Goal: Transaction & Acquisition: Purchase product/service

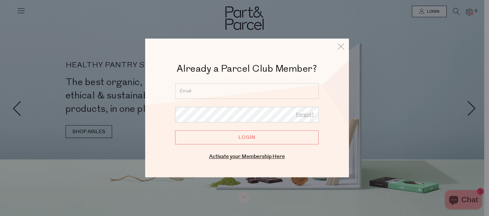
click at [216, 95] on input "email" at bounding box center [247, 91] width 144 height 16
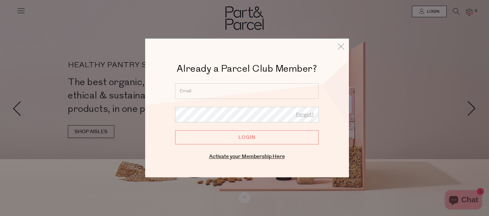
type input "anna.aron@gmail.com"
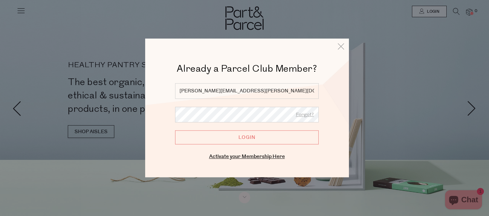
click at [247, 136] on input "Login" at bounding box center [247, 138] width 144 height 14
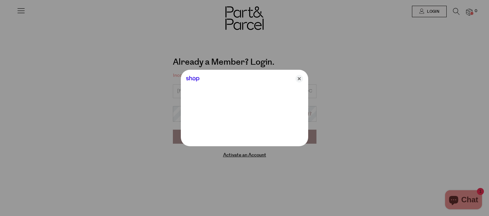
type input "[PERSON_NAME][EMAIL_ADDRESS][PERSON_NAME][DOMAIN_NAME]"
click at [299, 78] on icon "Close" at bounding box center [300, 79] width 8 height 8
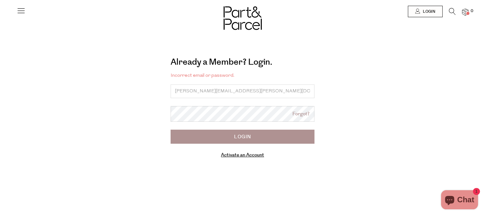
click at [242, 138] on input "Login" at bounding box center [242, 137] width 144 height 14
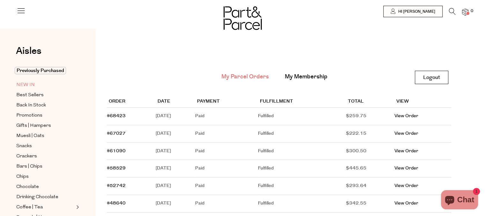
click at [27, 85] on span "NEW IN" at bounding box center [25, 85] width 18 height 8
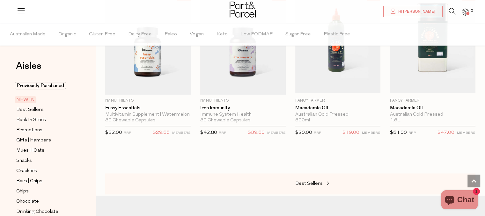
scroll to position [716, 0]
click at [308, 182] on span "Best Sellers" at bounding box center [308, 184] width 27 height 5
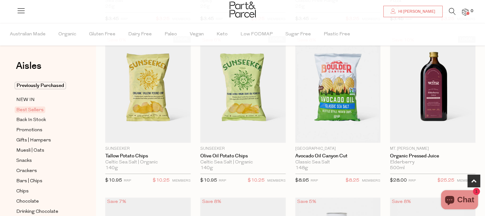
scroll to position [203, 0]
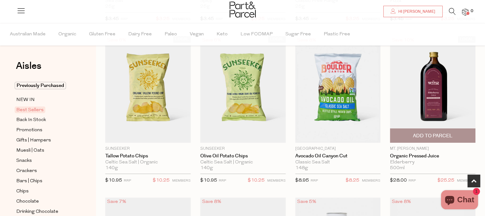
click at [434, 134] on span "Add To Parcel" at bounding box center [433, 136] width 40 height 7
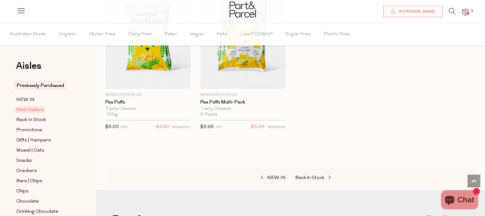
scroll to position [1696, 0]
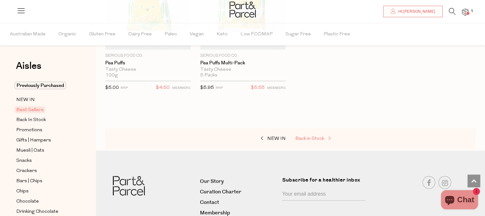
click at [312, 136] on span "Back in Stock" at bounding box center [309, 138] width 29 height 5
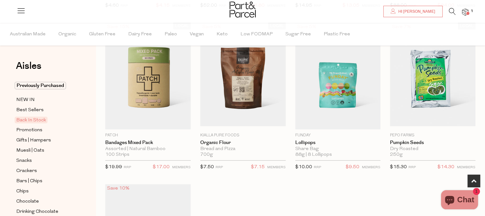
scroll to position [215, 0]
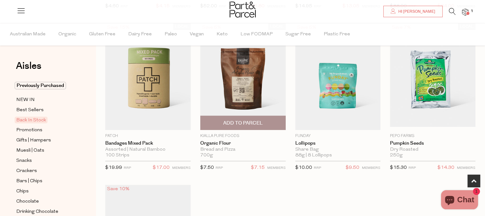
click at [252, 120] on span "Add To Parcel" at bounding box center [243, 123] width 40 height 7
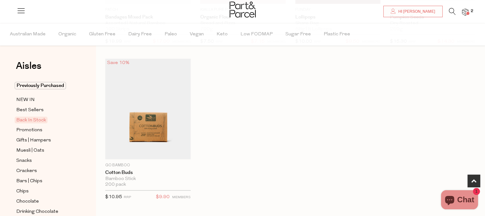
scroll to position [341, 0]
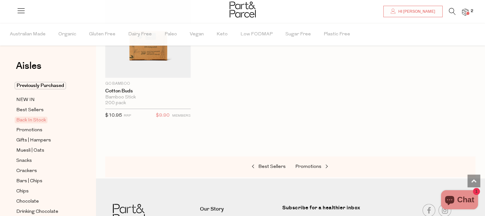
scroll to position [423, 0]
drag, startPoint x: 291, startPoint y: 167, endPoint x: 430, endPoint y: 143, distance: 140.9
click at [430, 143] on div at bounding box center [290, 149] width 370 height 16
click at [310, 165] on span "Promotions" at bounding box center [308, 167] width 26 height 5
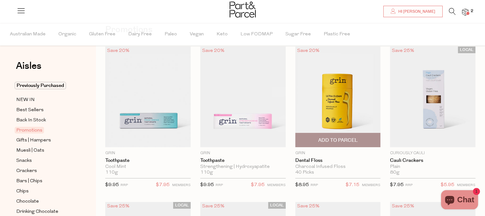
scroll to position [38, 0]
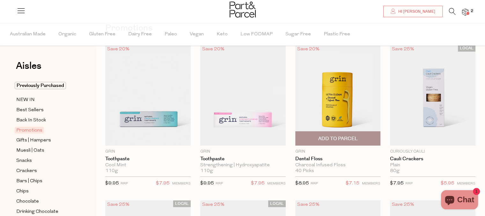
click at [342, 136] on span "Add To Parcel" at bounding box center [338, 138] width 40 height 7
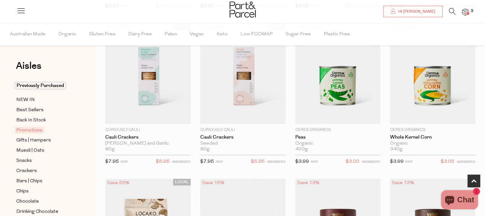
scroll to position [215, 0]
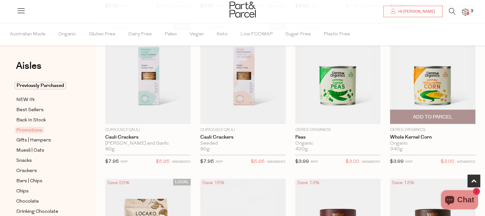
click at [432, 116] on span "Add To Parcel" at bounding box center [433, 117] width 40 height 7
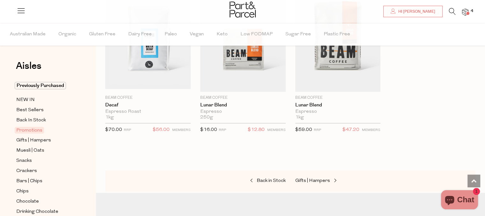
scroll to position [719, 0]
click at [35, 148] on span "Muesli | Oats" at bounding box center [30, 151] width 28 height 8
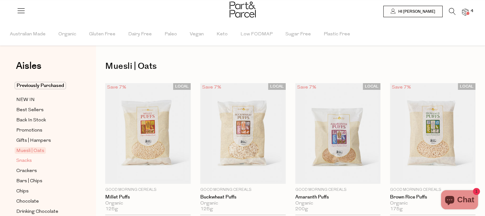
click at [26, 160] on span "Snacks" at bounding box center [24, 161] width 16 height 8
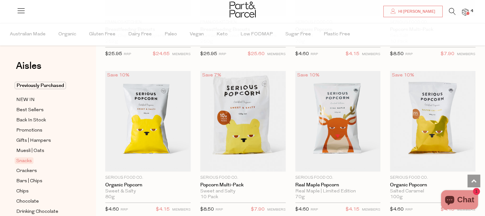
scroll to position [1728, 0]
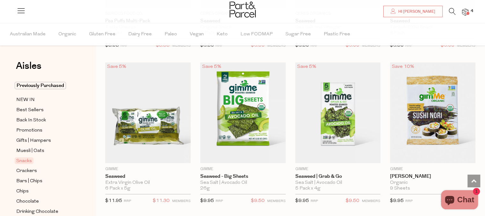
scroll to position [2203, 0]
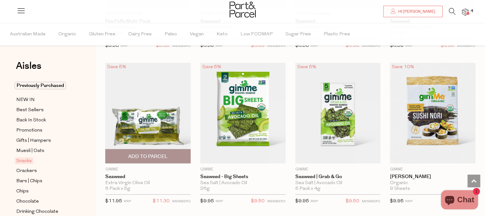
click at [159, 153] on span "Add To Parcel" at bounding box center [148, 156] width 40 height 7
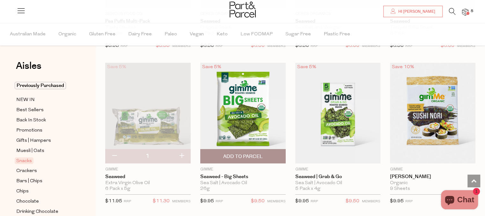
click at [242, 153] on span "Add To Parcel" at bounding box center [243, 156] width 40 height 7
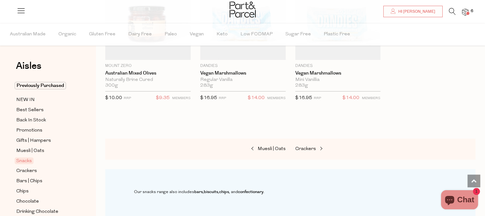
scroll to position [2773, 0]
click at [309, 145] on span "Crackers" at bounding box center [305, 147] width 21 height 5
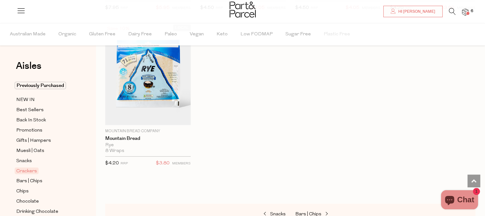
scroll to position [1457, 0]
click at [35, 181] on span "Bars | Chips" at bounding box center [29, 181] width 26 height 8
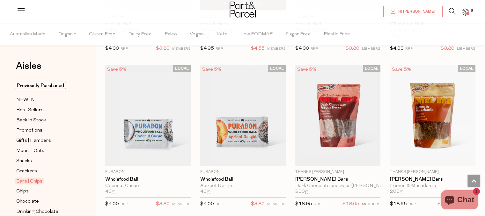
scroll to position [1733, 0]
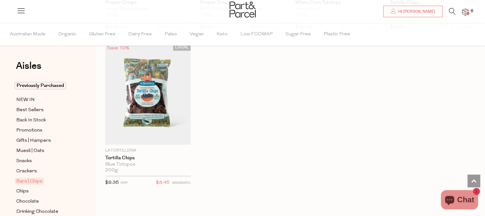
scroll to position [2714, 0]
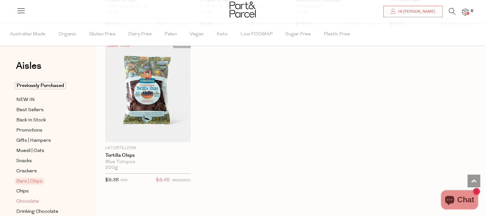
click at [32, 200] on span "Chocolate" at bounding box center [27, 202] width 23 height 8
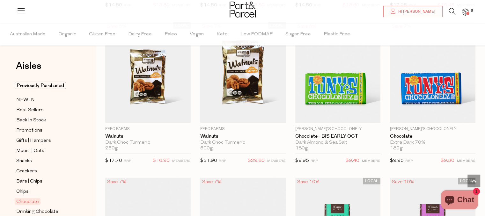
scroll to position [1478, 0]
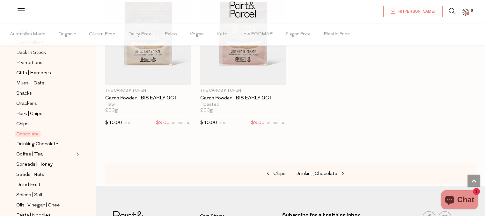
scroll to position [68, 0]
click at [40, 152] on span "Coffee | Tea" at bounding box center [29, 155] width 26 height 8
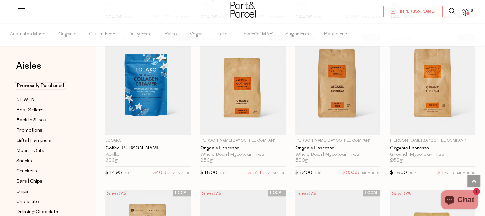
scroll to position [2888, 0]
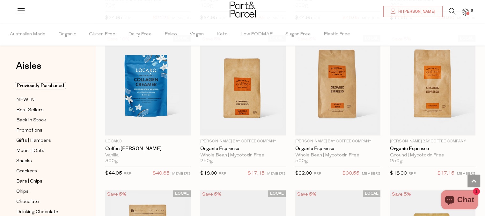
drag, startPoint x: 486, startPoint y: 99, endPoint x: 483, endPoint y: 127, distance: 28.5
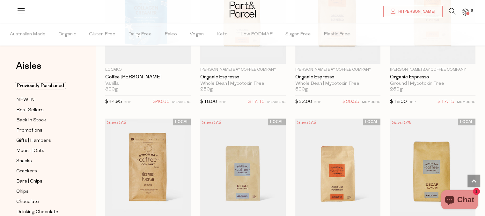
scroll to position [2959, 0]
click at [465, 191] on button "Chat 1" at bounding box center [459, 199] width 37 height 19
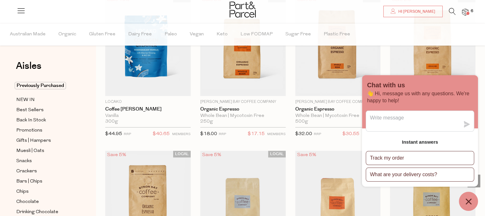
scroll to position [2927, 0]
click at [465, 199] on icon "Chat window" at bounding box center [468, 202] width 10 height 10
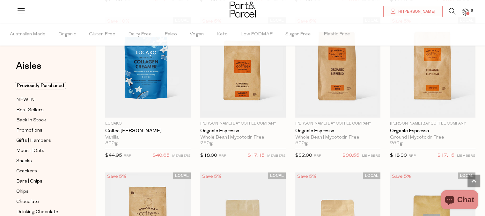
scroll to position [2905, 0]
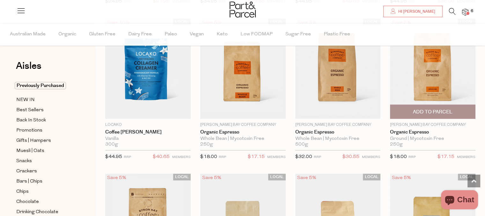
click at [427, 69] on img at bounding box center [432, 68] width 85 height 101
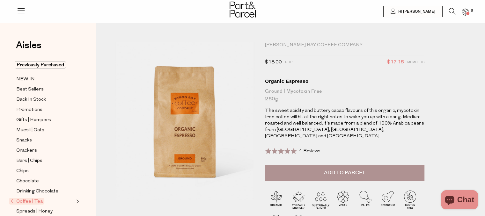
click at [341, 169] on span "Add to Parcel" at bounding box center [345, 172] width 42 height 7
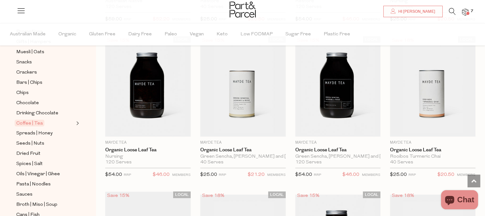
scroll to position [110, 0]
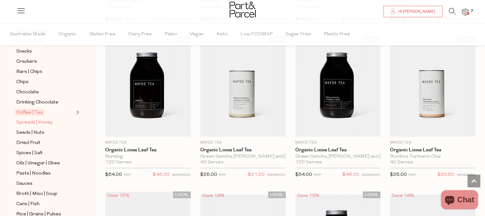
click at [44, 121] on span "Spreads | Honey" at bounding box center [34, 123] width 36 height 8
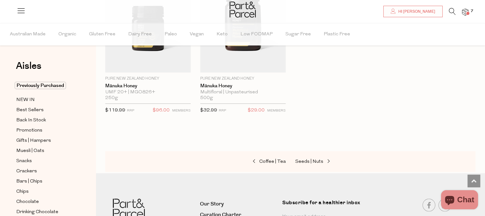
scroll to position [1677, 0]
click at [308, 160] on span "Seeds | Nuts" at bounding box center [309, 162] width 28 height 5
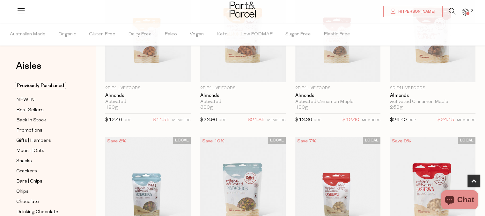
scroll to position [102, 0]
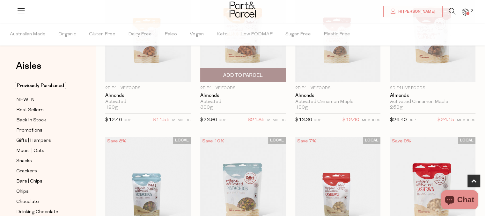
click at [249, 74] on span "Add To Parcel" at bounding box center [243, 75] width 40 height 7
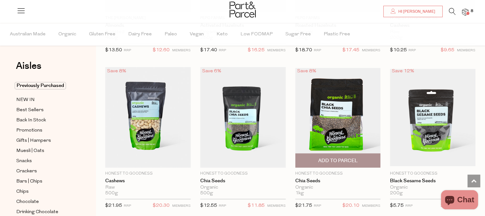
scroll to position [948, 0]
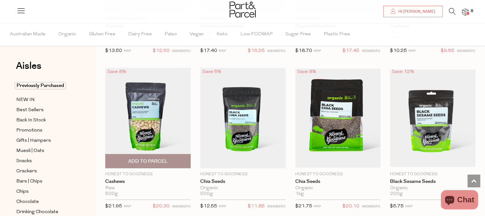
click at [160, 158] on span "Add To Parcel" at bounding box center [148, 161] width 40 height 7
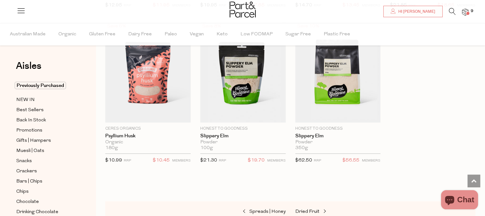
scroll to position [1795, 0]
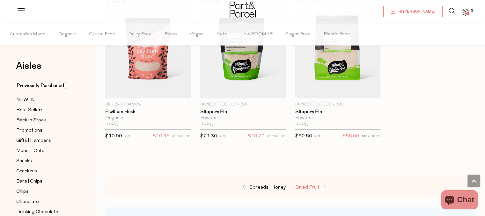
click at [317, 185] on span "Dried Fruit" at bounding box center [307, 187] width 24 height 5
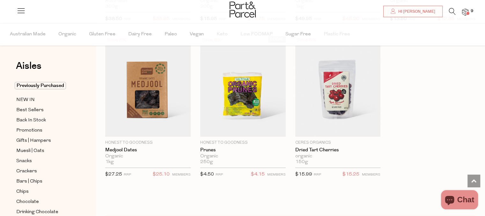
scroll to position [357, 0]
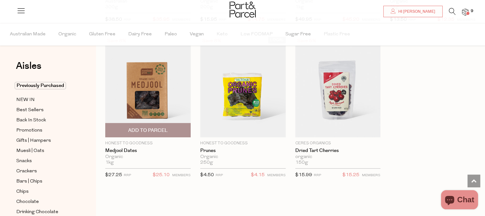
click at [155, 127] on span "Add To Parcel" at bounding box center [148, 130] width 40 height 7
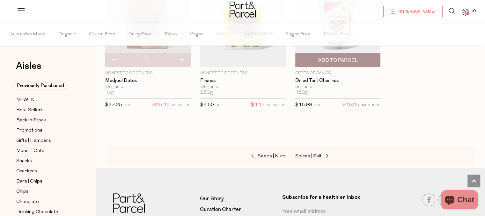
scroll to position [427, 0]
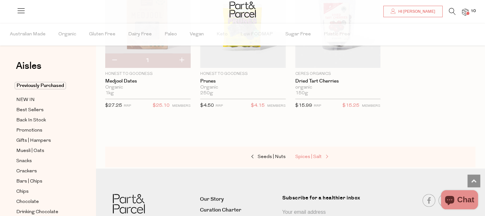
drag, startPoint x: 314, startPoint y: 157, endPoint x: 302, endPoint y: 156, distance: 11.8
click at [302, 156] on span "Spices | Salt" at bounding box center [308, 157] width 26 height 5
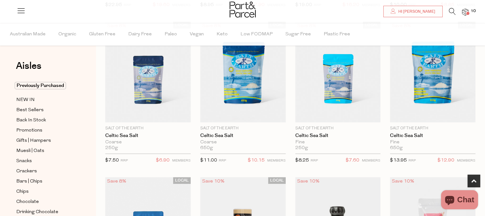
scroll to position [224, 0]
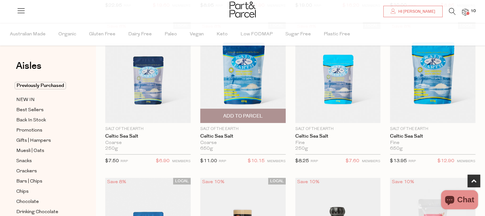
click at [245, 114] on span "Add To Parcel" at bounding box center [243, 116] width 40 height 7
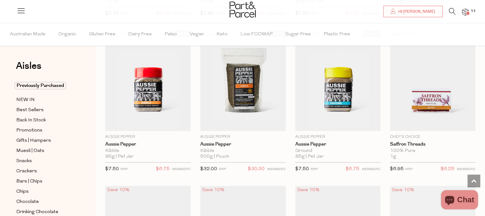
scroll to position [684, 0]
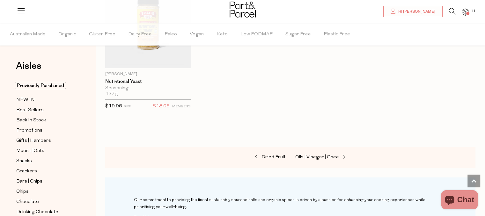
scroll to position [2299, 0]
drag, startPoint x: 319, startPoint y: 153, endPoint x: 308, endPoint y: 153, distance: 10.5
click at [308, 155] on span "Oils | Vinegar | Ghee" at bounding box center [317, 157] width 44 height 5
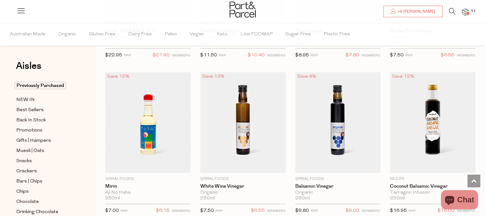
scroll to position [1571, 0]
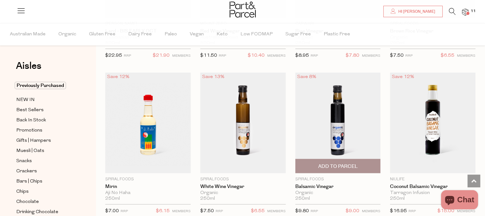
click at [338, 163] on span "Add To Parcel" at bounding box center [338, 166] width 40 height 7
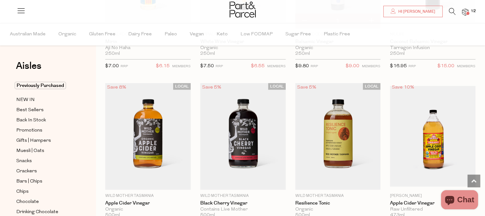
scroll to position [1718, 0]
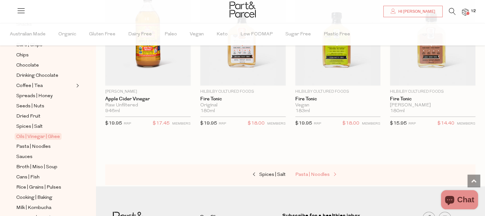
scroll to position [135, 0]
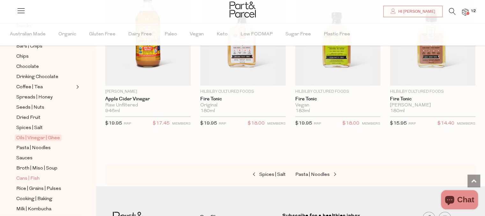
drag, startPoint x: 313, startPoint y: 170, endPoint x: 32, endPoint y: 176, distance: 281.4
click at [32, 176] on span "Cans | Fish" at bounding box center [27, 179] width 23 height 8
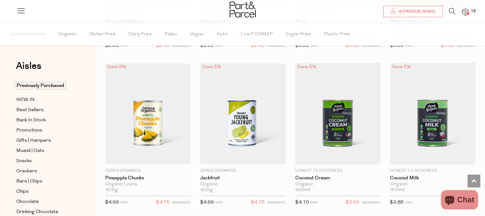
scroll to position [486, 0]
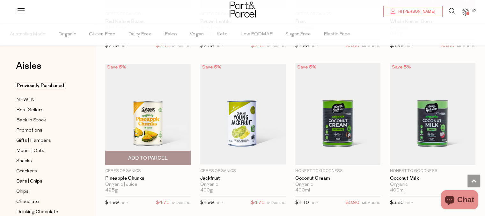
click at [149, 157] on span "Add To Parcel" at bounding box center [148, 158] width 40 height 7
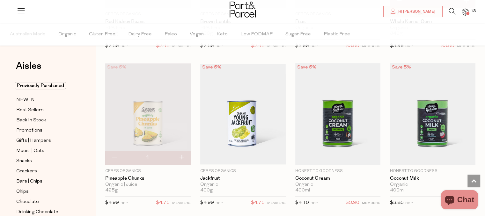
click at [181, 156] on button "button" at bounding box center [181, 158] width 18 height 14
type input "2"
click at [181, 156] on button "button" at bounding box center [181, 158] width 18 height 14
type input "3"
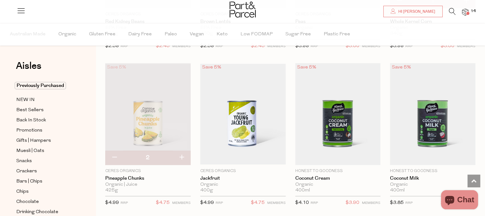
type input "3"
click at [181, 155] on button "button" at bounding box center [181, 158] width 18 height 14
type input "4"
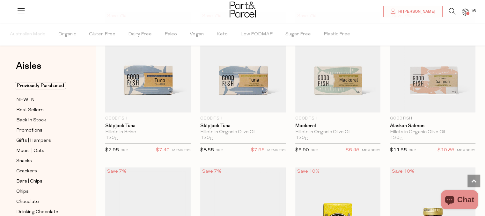
scroll to position [694, 0]
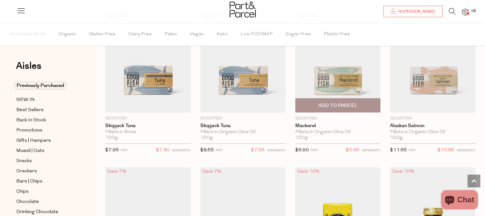
click at [338, 102] on span "Add To Parcel" at bounding box center [338, 105] width 40 height 7
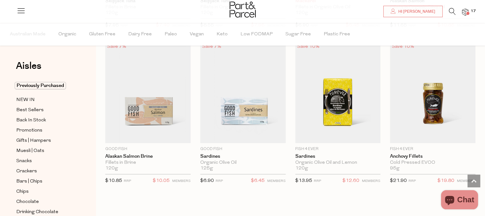
scroll to position [819, 0]
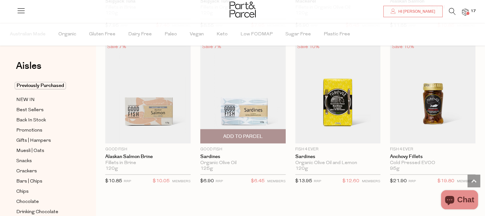
click at [243, 133] on span "Add To Parcel" at bounding box center [243, 136] width 40 height 7
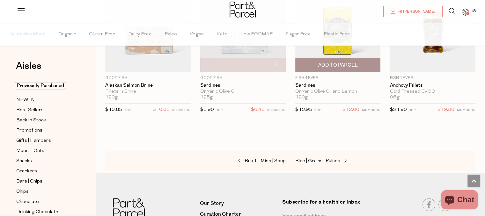
scroll to position [906, 0]
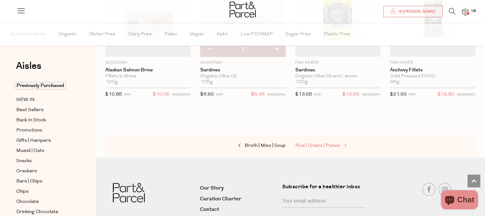
click at [312, 144] on span "Rice | Grains | Pulses" at bounding box center [317, 145] width 45 height 5
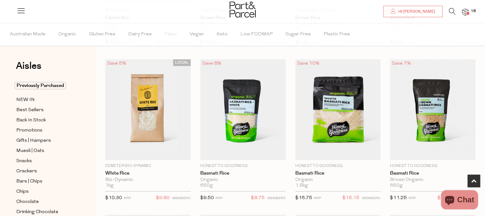
scroll to position [347, 0]
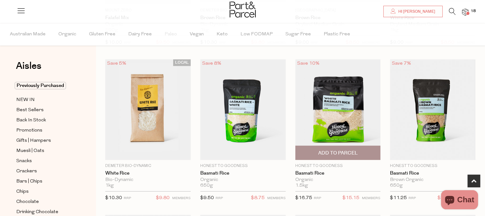
click at [339, 152] on span "Add To Parcel" at bounding box center [338, 153] width 40 height 7
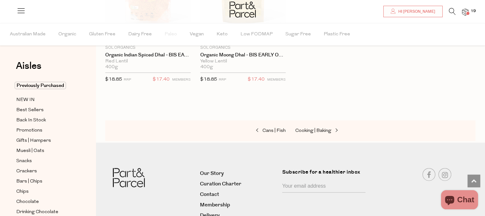
scroll to position [1552, 0]
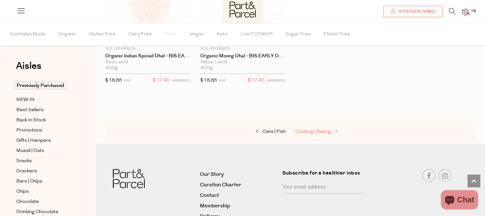
click at [319, 129] on span "Cooking | Baking" at bounding box center [313, 131] width 36 height 5
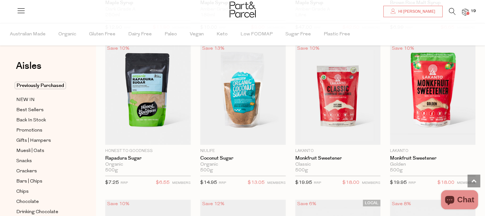
scroll to position [1599, 0]
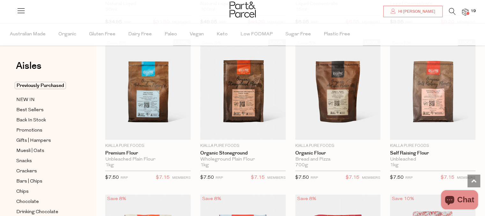
scroll to position [1915, 0]
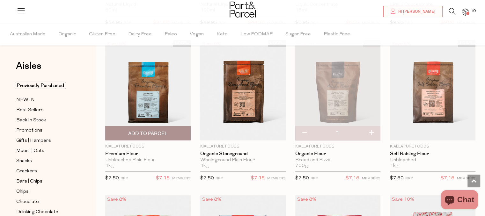
click at [158, 130] on span "Add To Parcel" at bounding box center [148, 133] width 40 height 7
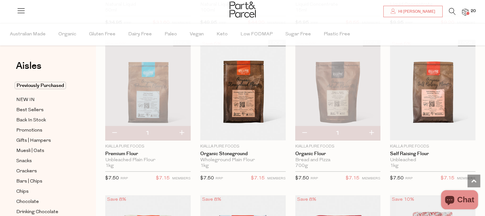
click at [181, 129] on button "button" at bounding box center [181, 133] width 18 height 14
type input "2"
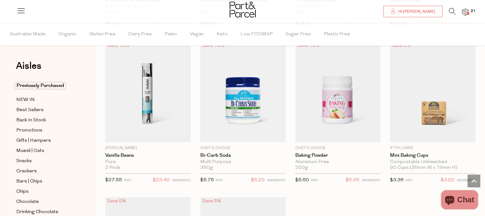
scroll to position [3151, 0]
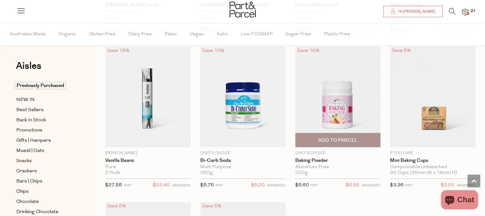
click at [345, 137] on span "Add To Parcel" at bounding box center [338, 140] width 40 height 7
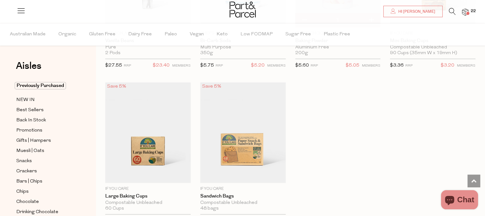
scroll to position [3270, 0]
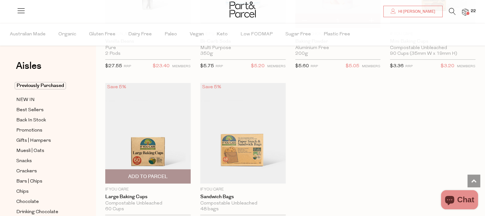
click at [161, 173] on span "Add To Parcel" at bounding box center [148, 176] width 40 height 7
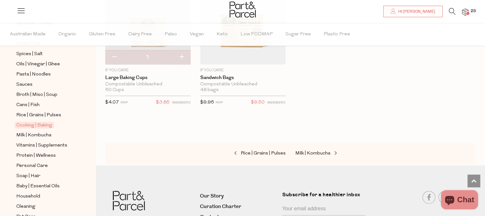
scroll to position [209, 0]
click at [54, 145] on span "Vitamins | Supplements" at bounding box center [41, 146] width 51 height 8
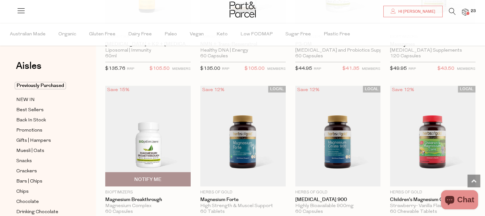
scroll to position [781, 0]
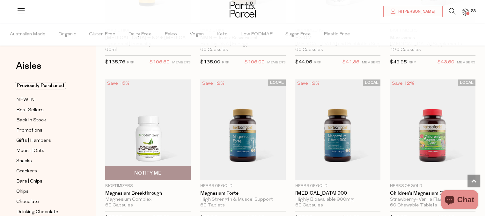
click at [147, 170] on span "Notify Me" at bounding box center [147, 173] width 27 height 7
type input "Notify when available"
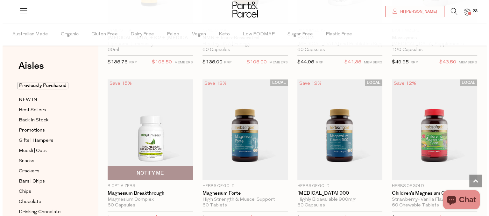
scroll to position [787, 0]
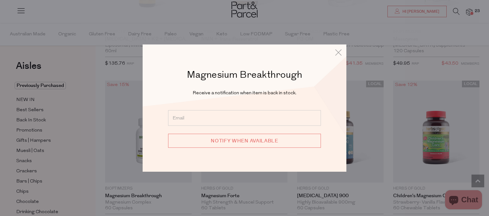
click at [176, 119] on input "email" at bounding box center [244, 118] width 153 height 16
type input "anna.aron@gmail.com"
click at [259, 140] on input "Notify when available" at bounding box center [244, 140] width 153 height 14
type input "We will be in touch"
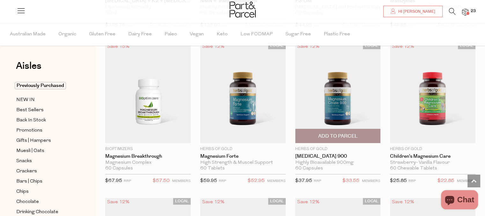
scroll to position [819, 0]
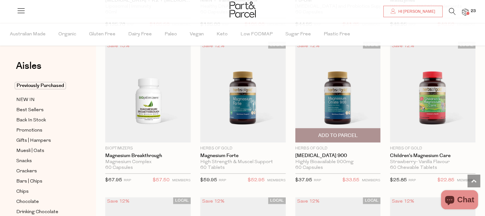
click at [336, 105] on img at bounding box center [337, 91] width 85 height 101
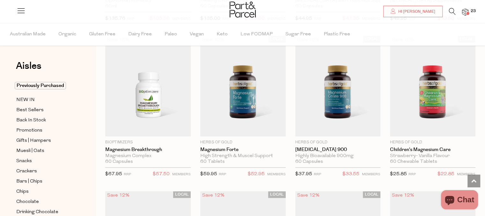
scroll to position [824, 0]
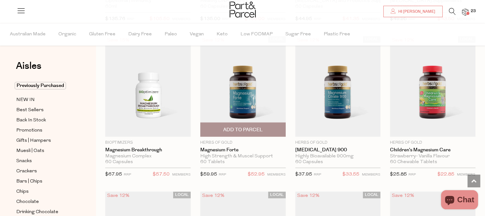
click at [240, 95] on img at bounding box center [242, 86] width 85 height 101
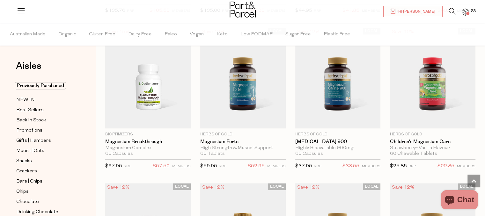
scroll to position [832, 0]
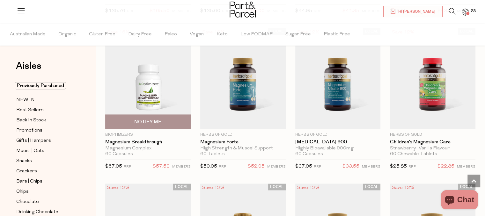
click at [147, 94] on img at bounding box center [147, 78] width 85 height 101
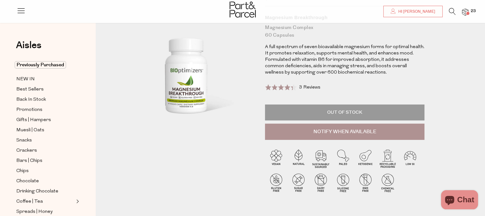
scroll to position [31, 0]
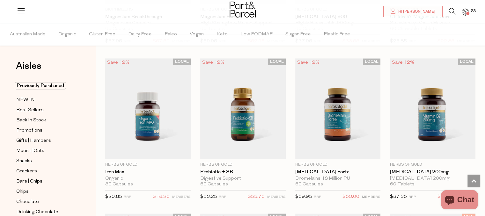
scroll to position [961, 0]
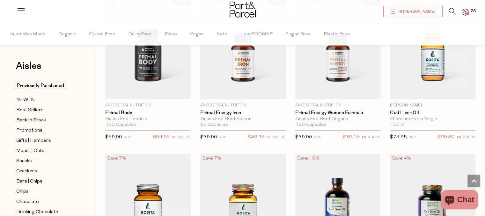
scroll to position [1819, 0]
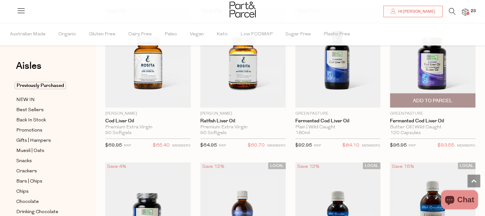
click at [381, 73] on div "Save 4% 1 Add To Parcel Green Pasture Fermented Cod Liver Oil Butter Oil | Wild…" at bounding box center [427, 80] width 95 height 146
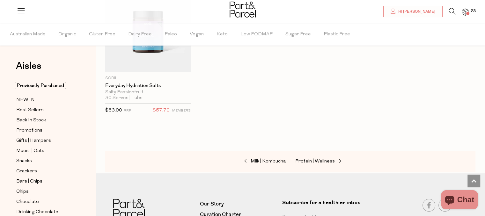
scroll to position [2611, 0]
click at [326, 158] on span "Protein | Wellness" at bounding box center [315, 160] width 40 height 5
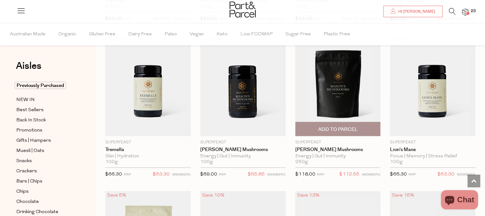
scroll to position [1272, 0]
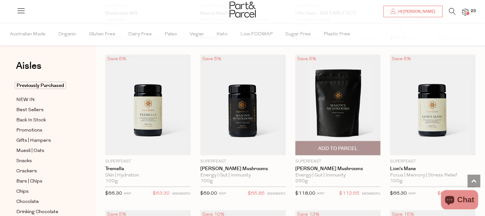
click at [302, 191] on span "$118.00" at bounding box center [305, 193] width 20 height 5
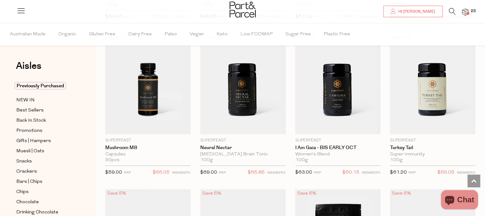
scroll to position [1137, 0]
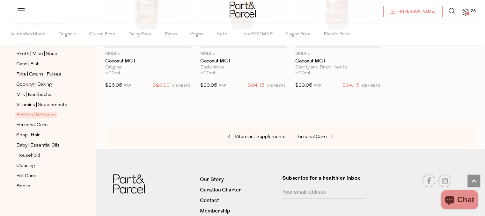
scroll to position [249, 0]
click at [32, 153] on span "Household" at bounding box center [28, 156] width 24 height 8
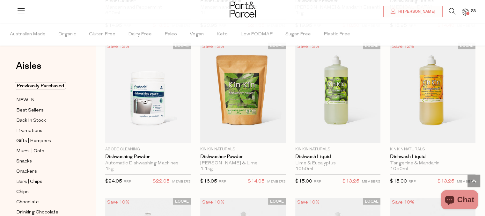
scroll to position [1134, 0]
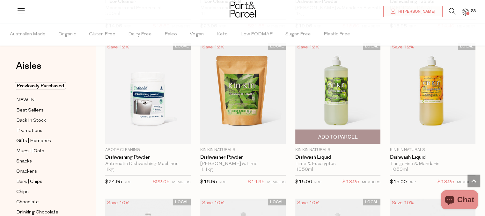
click at [342, 133] on span "Add To Parcel" at bounding box center [338, 136] width 40 height 7
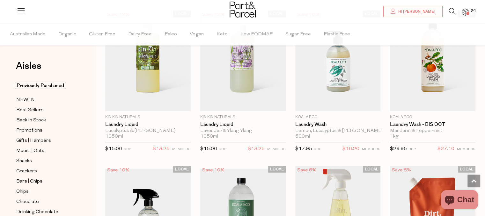
scroll to position [1633, 0]
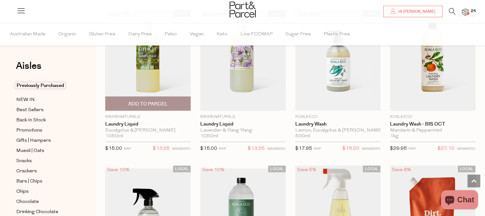
click at [145, 101] on span "Add To Parcel" at bounding box center [148, 104] width 40 height 7
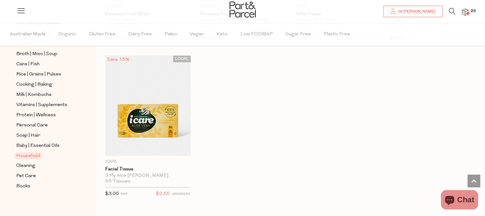
scroll to position [250, 0]
drag, startPoint x: 60, startPoint y: 125, endPoint x: 463, endPoint y: 12, distance: 418.7
click at [463, 12] on img at bounding box center [465, 12] width 6 height 7
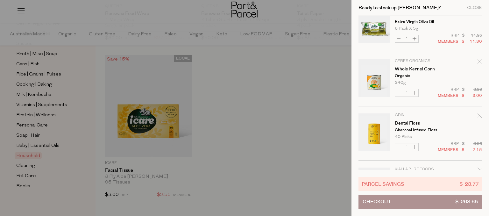
scroll to position [982, 0]
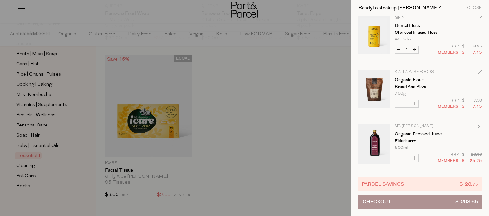
click at [405, 203] on button "Checkout $ 263.65" at bounding box center [421, 202] width 124 height 14
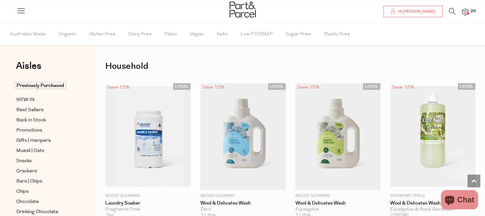
scroll to position [1278, 0]
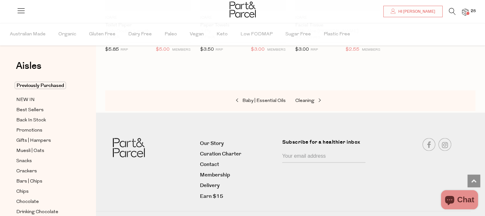
click at [467, 12] on span at bounding box center [467, 13] width 3 height 3
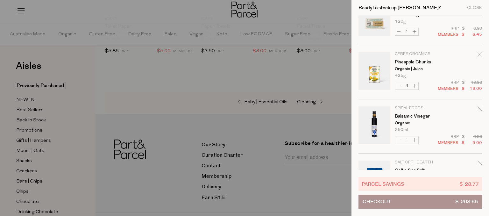
scroll to position [405, 0]
click at [399, 83] on button "Decrease Pineapple Chunks" at bounding box center [399, 84] width 8 height 7
type input "3"
click at [399, 83] on form "Image Product Total Qty Kin Kin Naturals Laundry Liquid Eucalyptus & Lemon Myrt…" at bounding box center [421, 179] width 124 height 1137
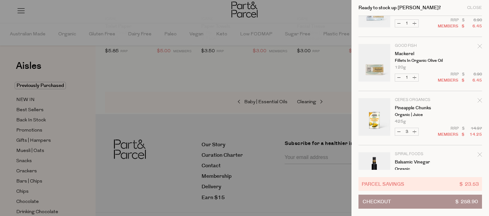
click at [411, 125] on tr "Ceres Organics Pineapple Chunks Organic | Juice 425g 12 Per Order Max Decrease …" at bounding box center [421, 121] width 124 height 47
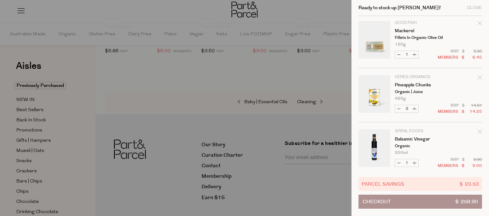
scroll to position [381, 0]
click at [399, 109] on button "Decrease Pineapple Chunks" at bounding box center [399, 108] width 8 height 7
type input "2"
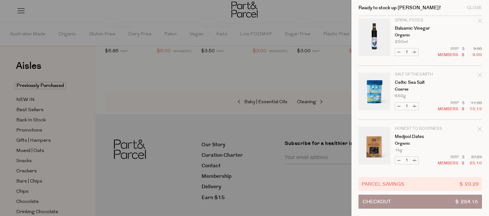
scroll to position [491, 0]
click at [478, 74] on icon "Remove Celtic Sea Salt" at bounding box center [480, 75] width 4 height 4
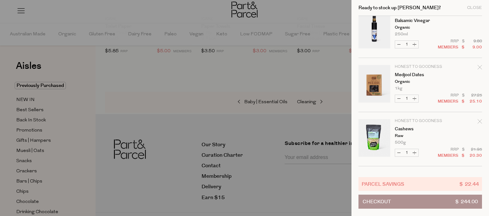
scroll to position [500, 0]
click at [440, 201] on button "Checkout $ 244.00" at bounding box center [421, 202] width 124 height 14
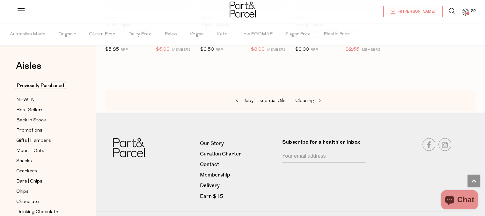
click at [464, 11] on img at bounding box center [465, 12] width 6 height 7
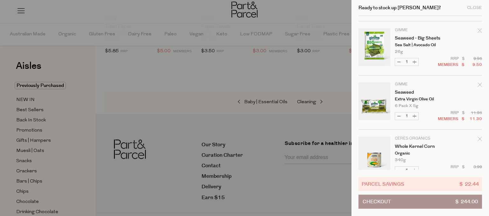
scroll to position [752, 0]
click at [376, 47] on link "Your cart" at bounding box center [375, 49] width 32 height 40
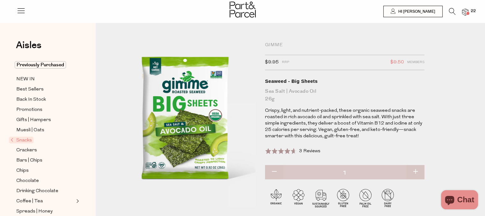
click at [314, 131] on p "Crispy, light, and nutrient-packed, these organic seaweed snacks are roasted in…" at bounding box center [344, 124] width 159 height 32
click at [26, 140] on span "Snacks" at bounding box center [21, 140] width 25 height 7
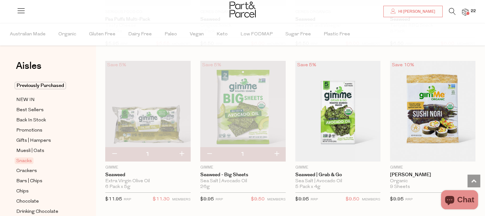
scroll to position [2208, 0]
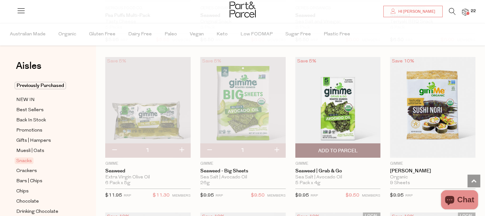
click at [342, 147] on span "Add To Parcel" at bounding box center [338, 150] width 40 height 7
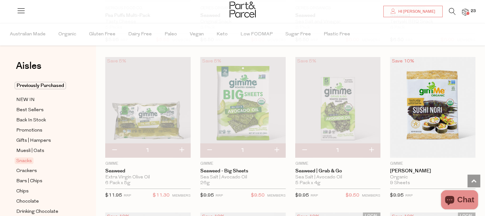
click at [466, 11] on img at bounding box center [465, 12] width 6 height 7
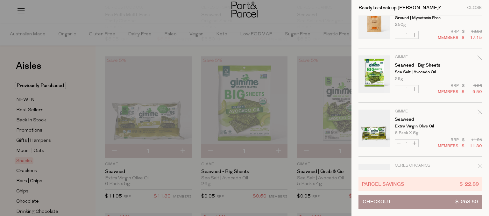
scroll to position [779, 0]
click at [479, 57] on icon "Remove Seaweed - Big Sheets" at bounding box center [480, 58] width 4 height 4
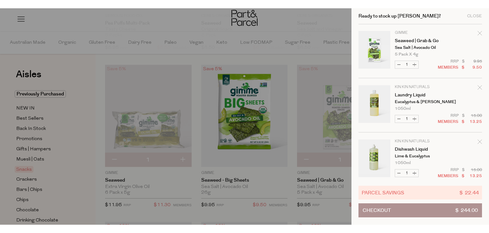
scroll to position [0, 0]
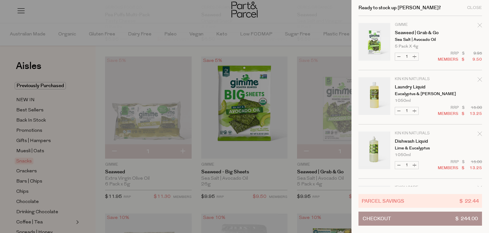
click at [480, 26] on icon "Remove Seaweed | Grab & Go" at bounding box center [480, 25] width 4 height 4
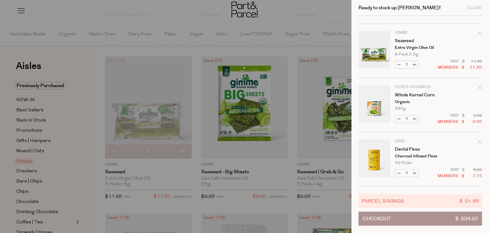
scroll to position [750, 0]
click at [336, 106] on div at bounding box center [244, 116] width 489 height 233
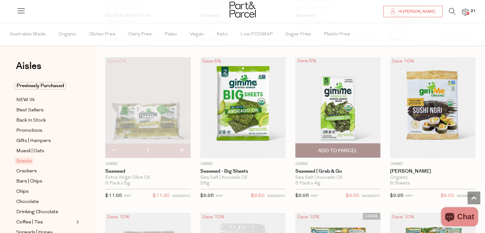
scroll to position [0, 0]
click at [338, 147] on span "Add to Parcel" at bounding box center [338, 150] width 40 height 7
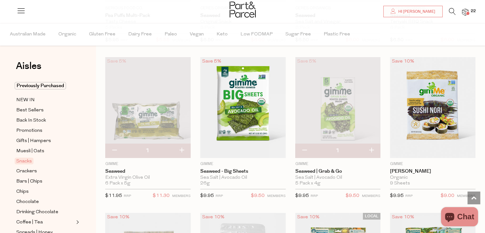
click at [468, 12] on span at bounding box center [467, 13] width 3 height 3
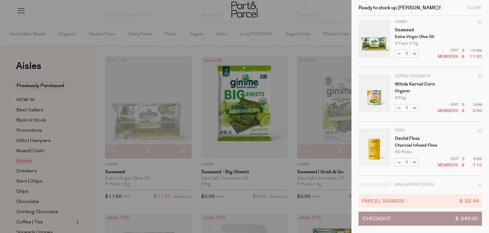
scroll to position [815, 0]
drag, startPoint x: 410, startPoint y: 123, endPoint x: 332, endPoint y: 14, distance: 134.2
click at [332, 14] on div at bounding box center [244, 116] width 489 height 233
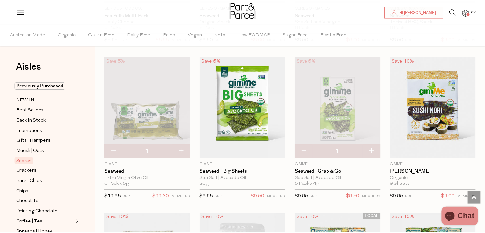
scroll to position [2208, 0]
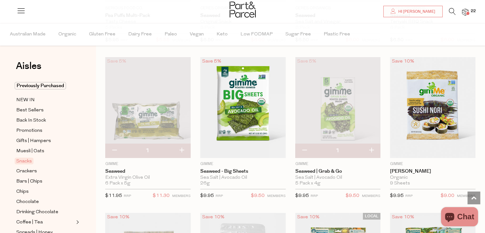
click at [465, 12] on img at bounding box center [465, 12] width 6 height 7
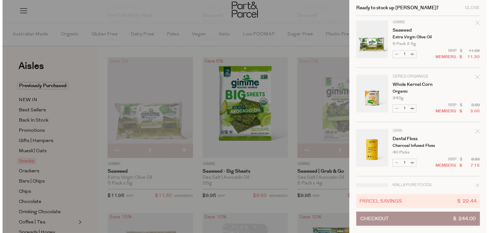
scroll to position [2229, 0]
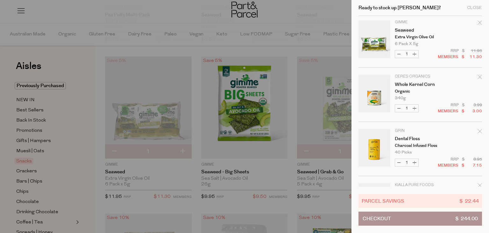
click at [414, 107] on button "Increase Whole Kernel Corn" at bounding box center [415, 107] width 8 height 7
type input "2"
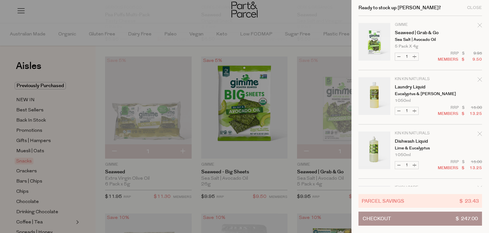
click at [438, 216] on button "Checkout $ 247.00" at bounding box center [421, 218] width 124 height 14
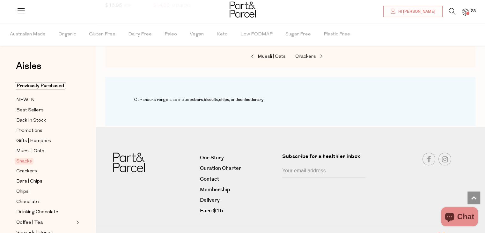
click at [464, 11] on img at bounding box center [465, 12] width 6 height 7
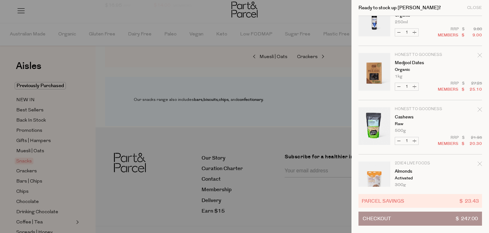
scroll to position [566, 0]
click at [479, 54] on icon "Remove Medjool Dates" at bounding box center [480, 55] width 4 height 4
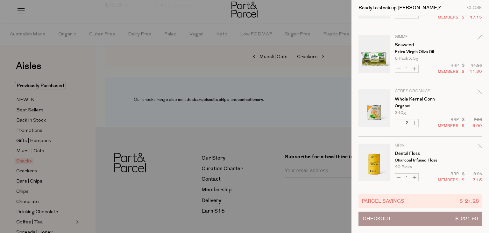
scroll to position [747, 0]
click at [414, 120] on button "Increase Whole Kernel Corn" at bounding box center [415, 122] width 8 height 7
type input "3"
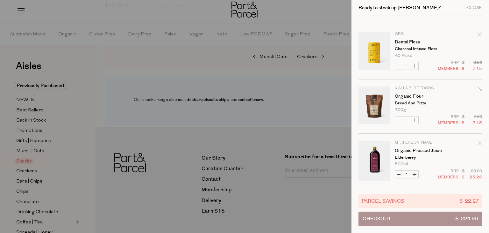
scroll to position [857, 0]
click at [415, 118] on button "Increase Organic Flour" at bounding box center [415, 120] width 8 height 7
type input "2"
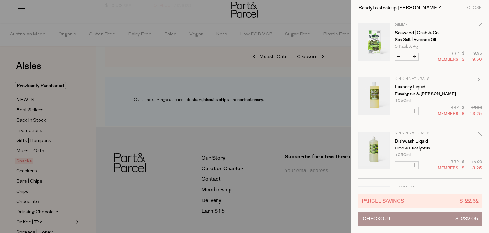
click at [461, 216] on span "$ 232.05" at bounding box center [467, 218] width 23 height 13
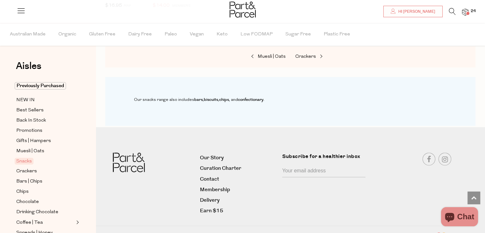
scroll to position [985, 0]
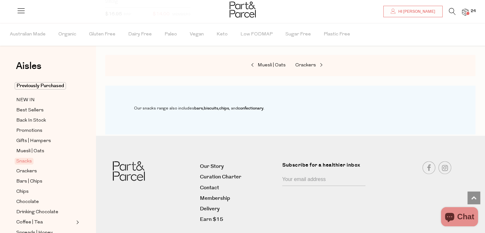
click at [466, 11] on img at bounding box center [465, 12] width 6 height 7
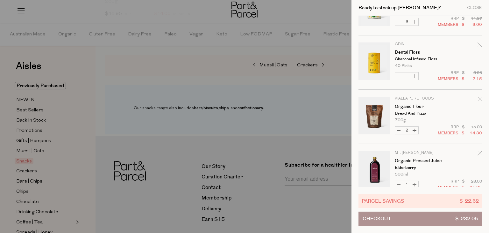
scroll to position [847, 0]
click at [399, 129] on button "Decrease Organic Flour" at bounding box center [399, 130] width 8 height 7
type input "1"
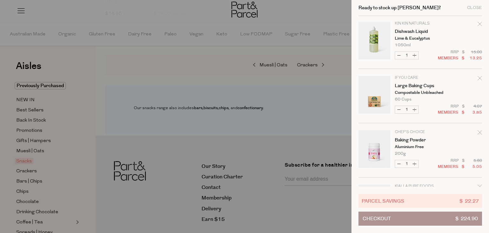
scroll to position [110, 0]
click at [413, 109] on button "Increase Large Baking Cups" at bounding box center [415, 109] width 8 height 7
type input "2"
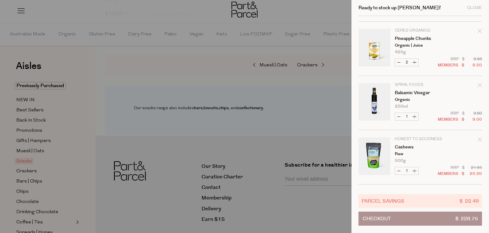
scroll to position [482, 0]
click at [414, 61] on button "Increase Pineapple Chunks" at bounding box center [415, 62] width 8 height 7
type input "3"
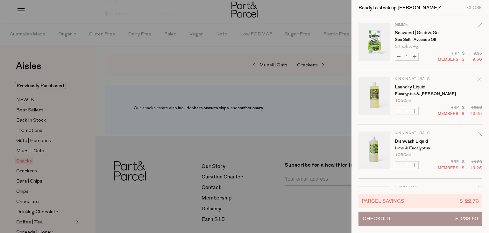
click at [422, 219] on button "Checkout $ 233.50" at bounding box center [421, 218] width 124 height 14
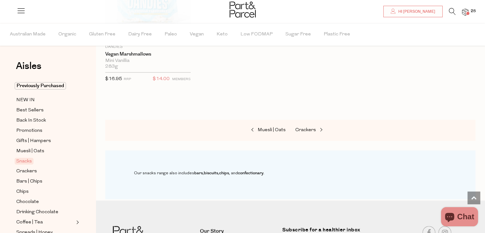
scroll to position [921, 0]
click at [465, 11] on img at bounding box center [465, 12] width 6 height 7
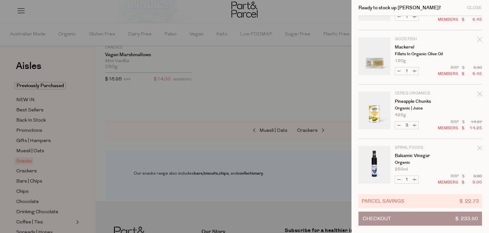
scroll to position [419, 0]
click at [415, 69] on button "Increase Mackerel" at bounding box center [415, 70] width 8 height 7
type input "2"
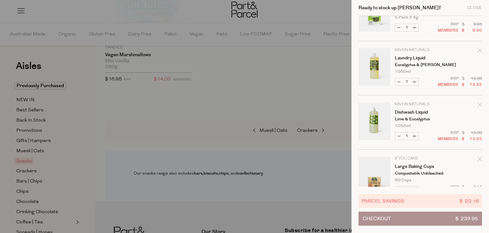
scroll to position [0, 0]
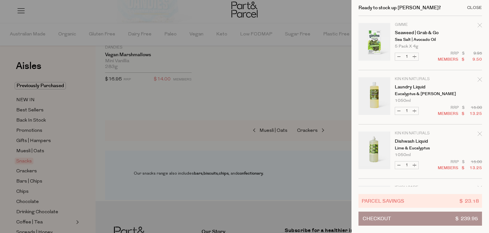
click at [473, 6] on div "Close" at bounding box center [474, 8] width 15 height 4
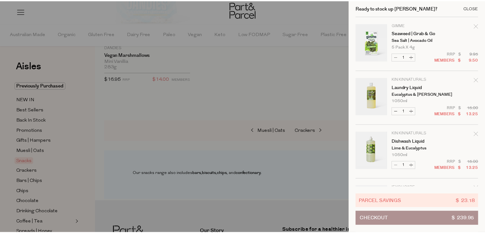
scroll to position [921, 0]
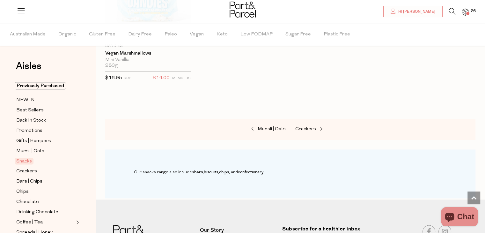
click at [449, 10] on icon at bounding box center [452, 11] width 7 height 7
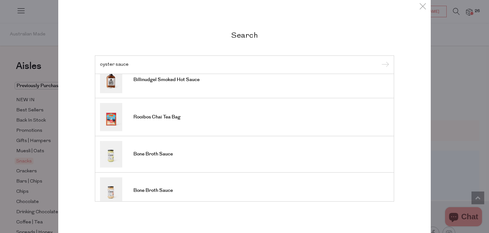
scroll to position [40, 0]
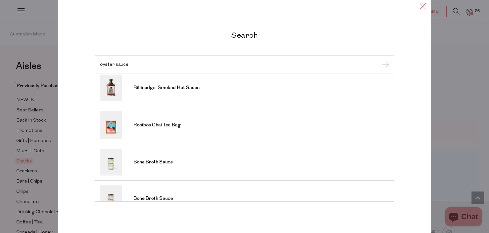
type input "oyster sauce"
click at [421, 5] on icon at bounding box center [423, 6] width 10 height 9
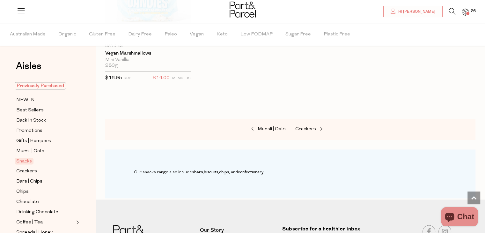
click at [39, 86] on span "Previously Purchased" at bounding box center [40, 85] width 51 height 7
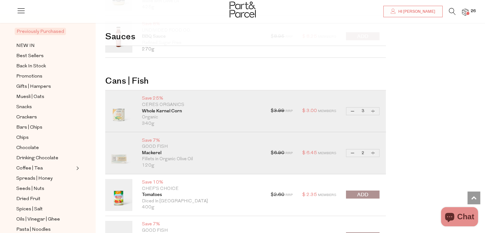
scroll to position [2344, 0]
